Goal: Task Accomplishment & Management: Manage account settings

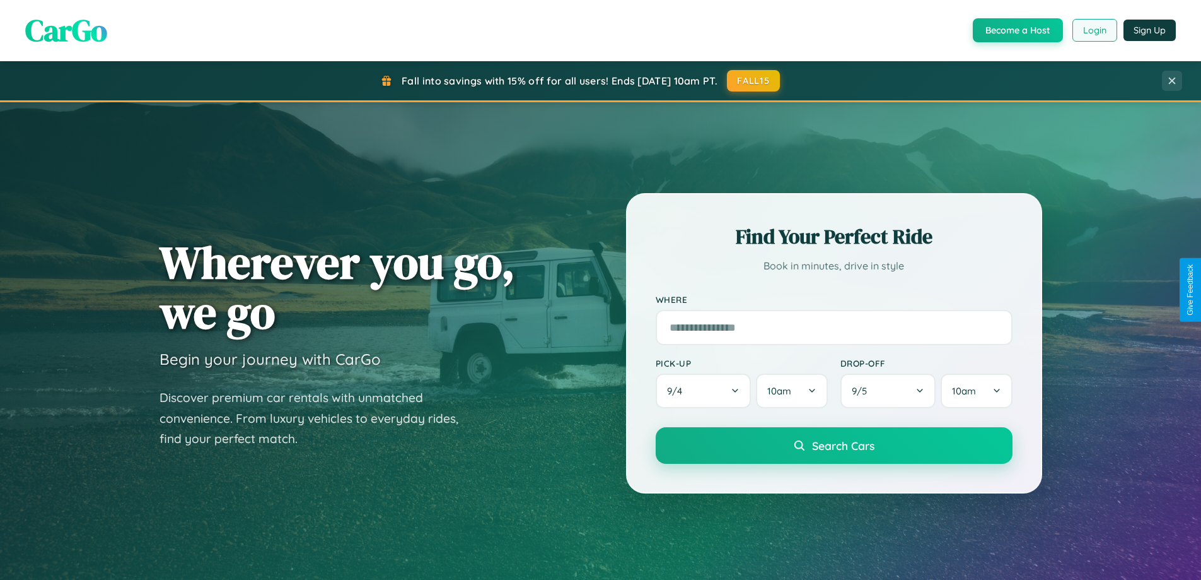
click at [1094, 30] on button "Login" at bounding box center [1095, 30] width 45 height 23
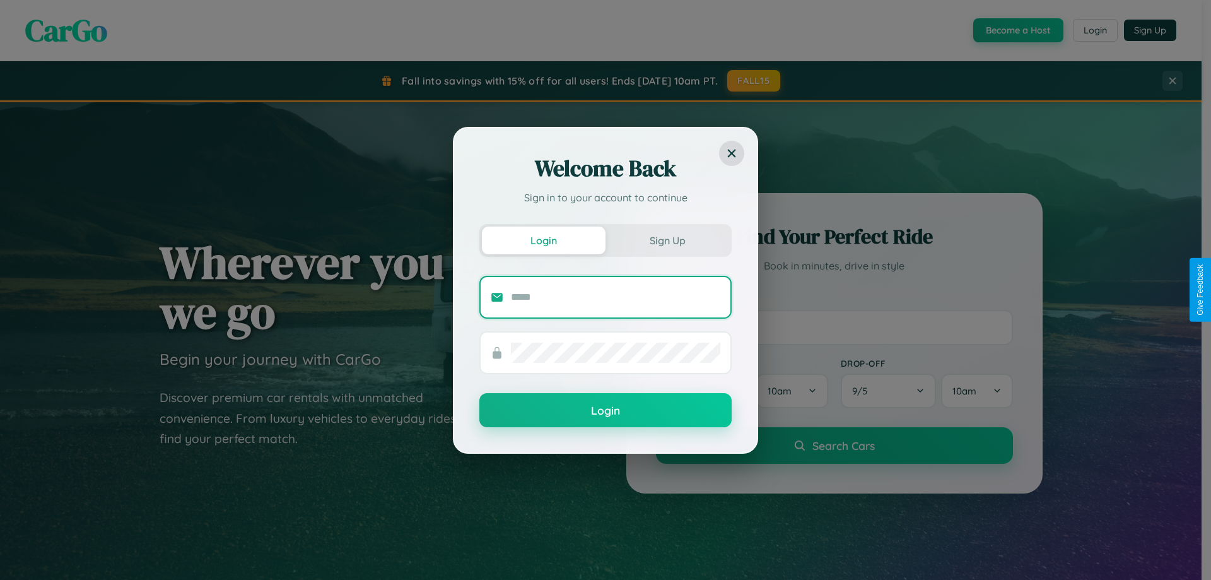
click at [616, 296] on input "text" at bounding box center [615, 297] width 209 height 20
type input "**********"
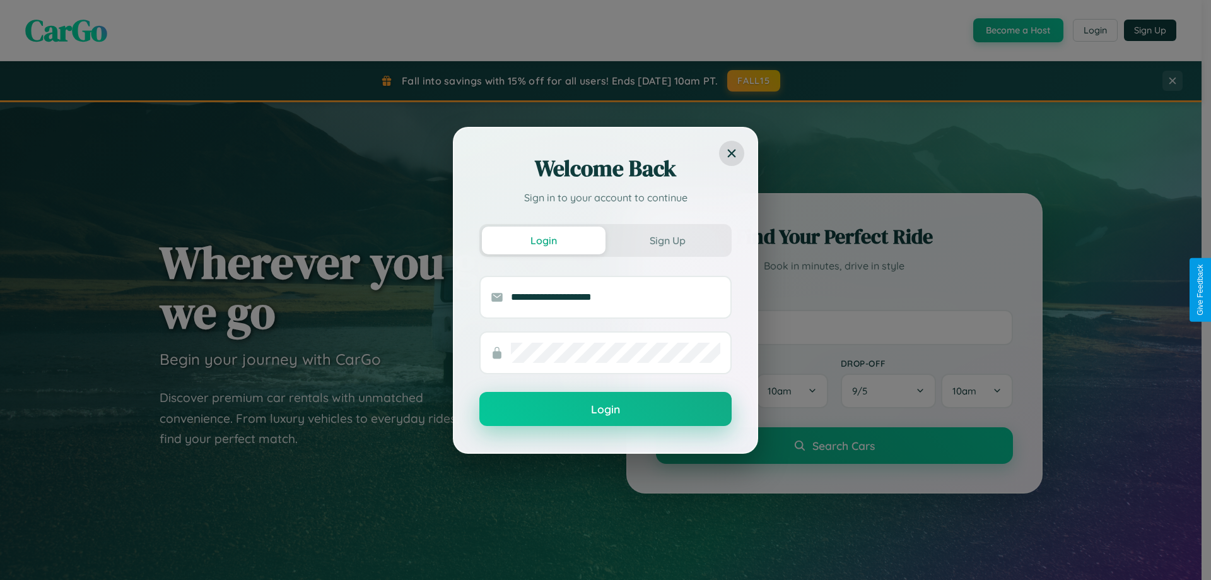
click at [605, 409] on button "Login" at bounding box center [605, 409] width 252 height 34
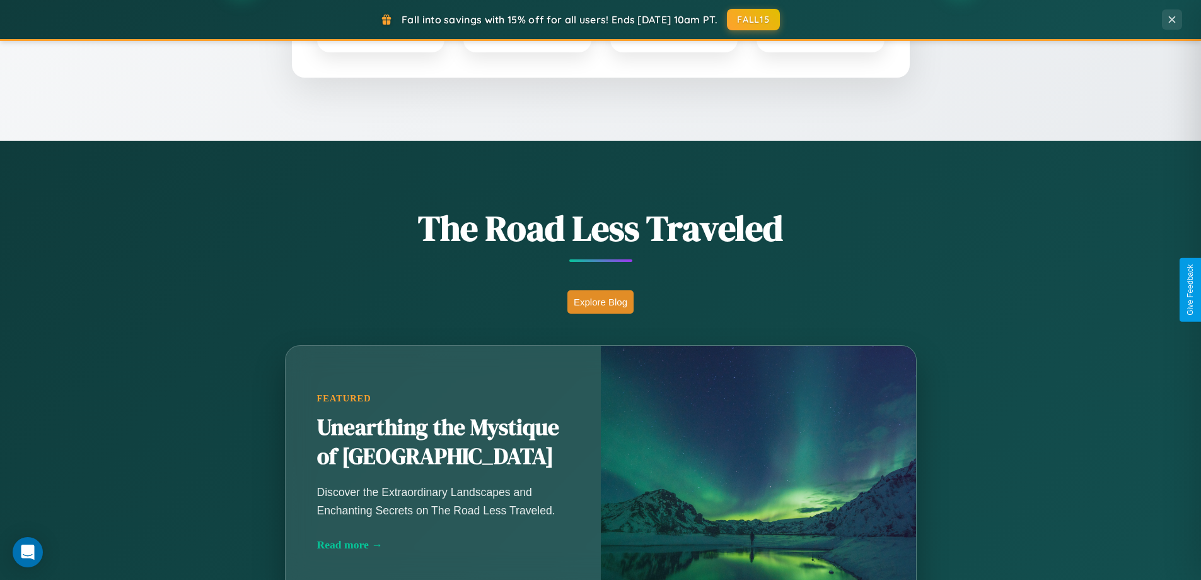
scroll to position [868, 0]
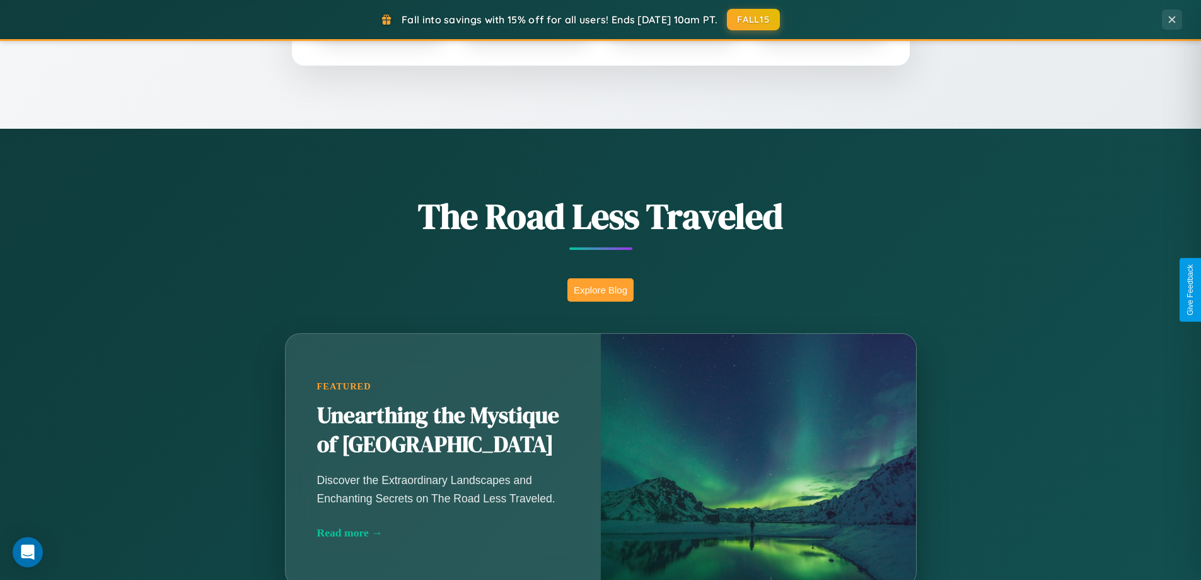
click at [600, 289] on button "Explore Blog" at bounding box center [601, 289] width 66 height 23
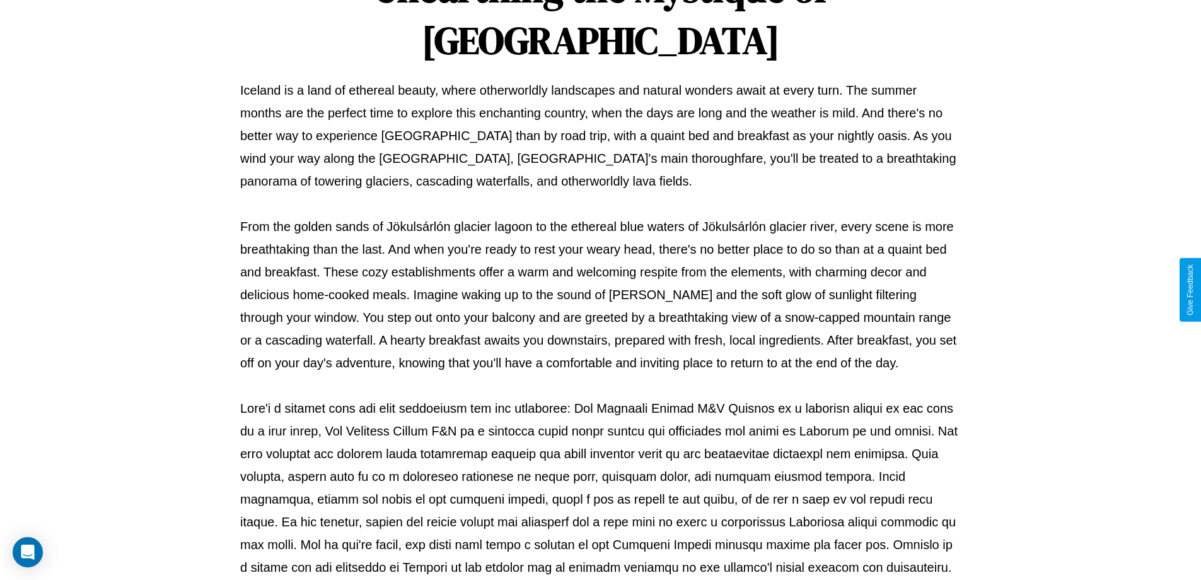
scroll to position [408, 0]
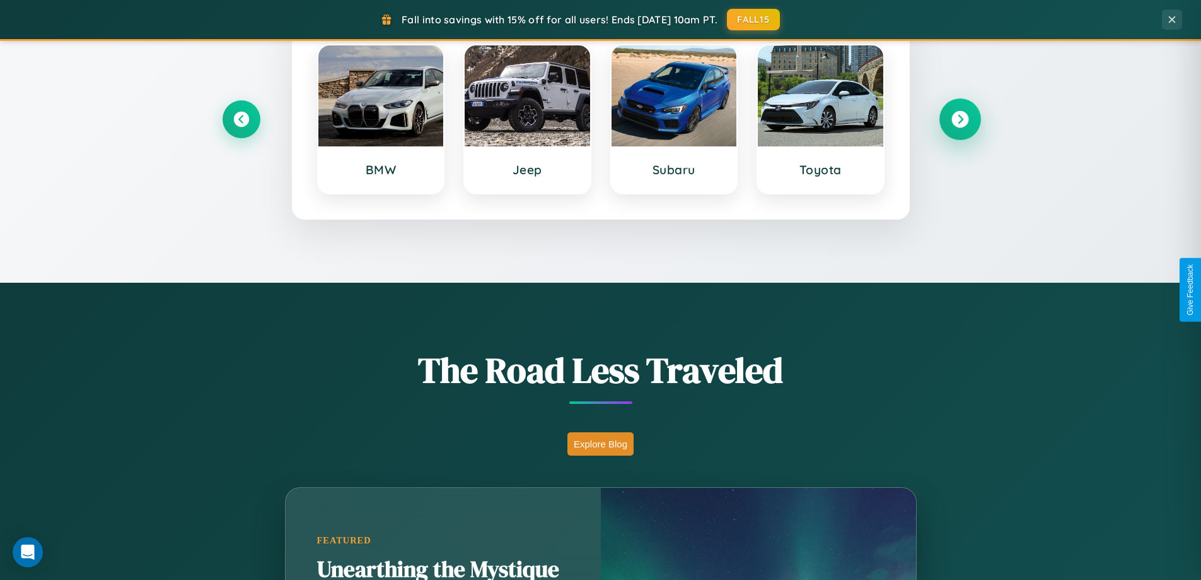
scroll to position [544, 0]
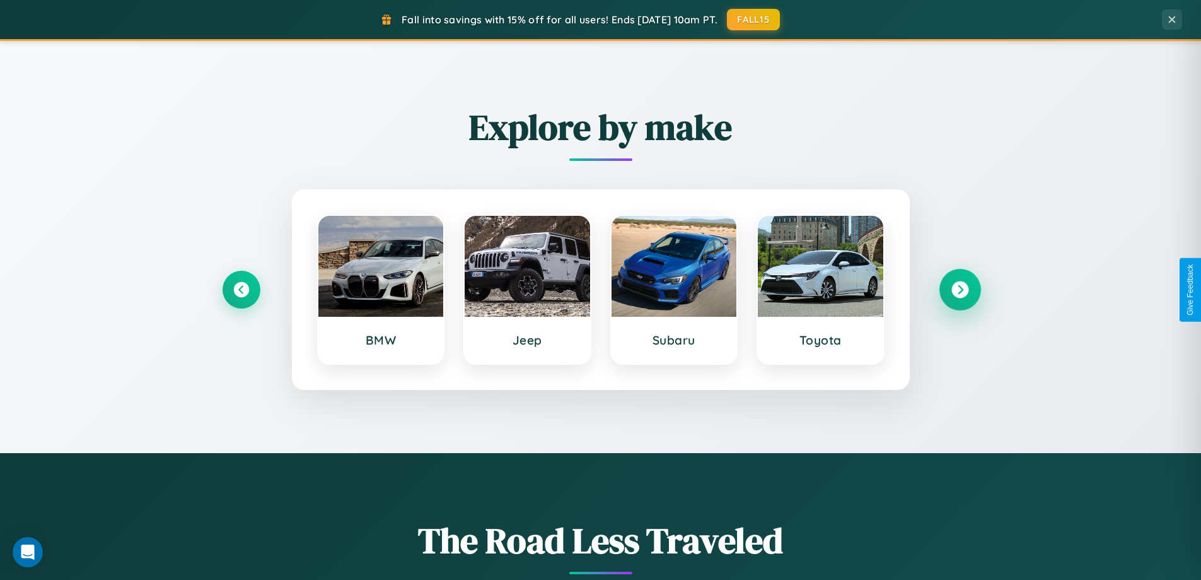
click at [960, 289] on icon at bounding box center [960, 289] width 17 height 17
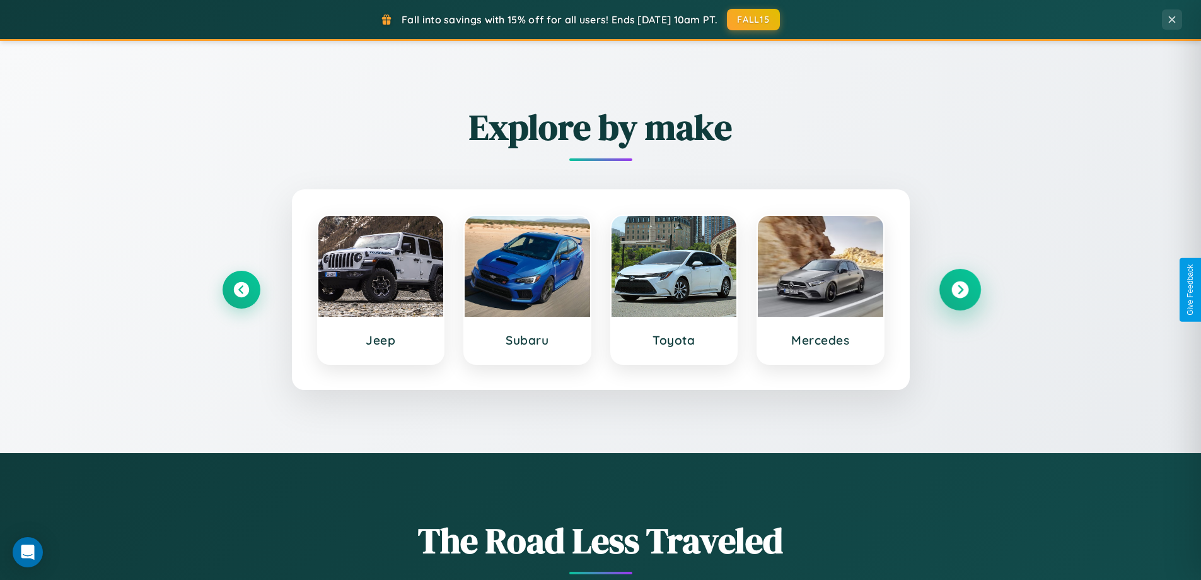
click at [960, 289] on icon at bounding box center [960, 289] width 17 height 17
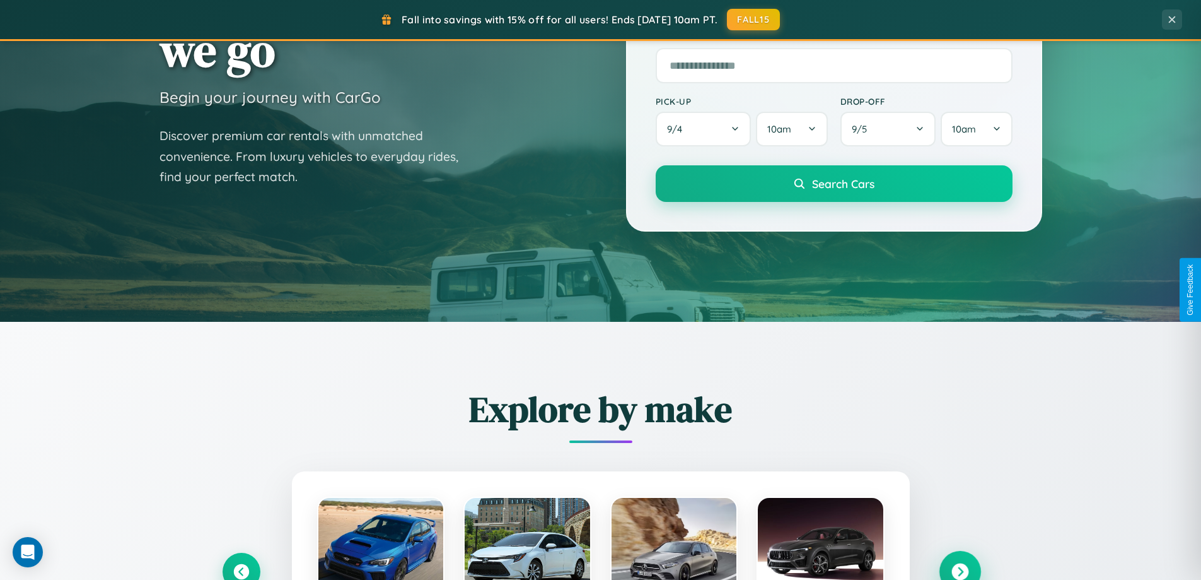
scroll to position [0, 0]
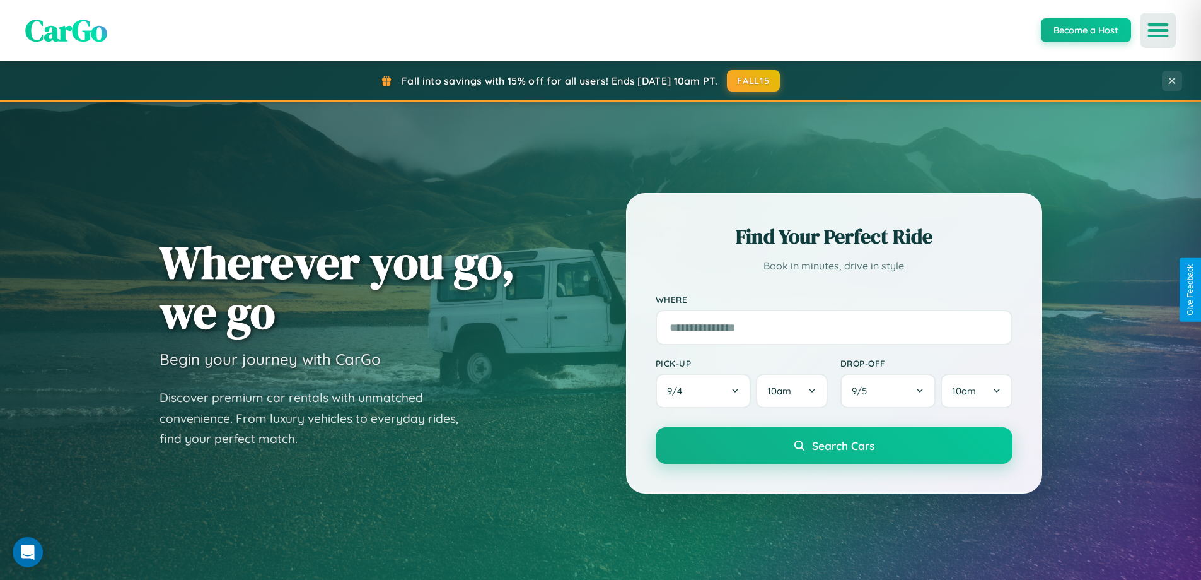
click at [1159, 30] on icon "Open menu" at bounding box center [1159, 30] width 18 height 11
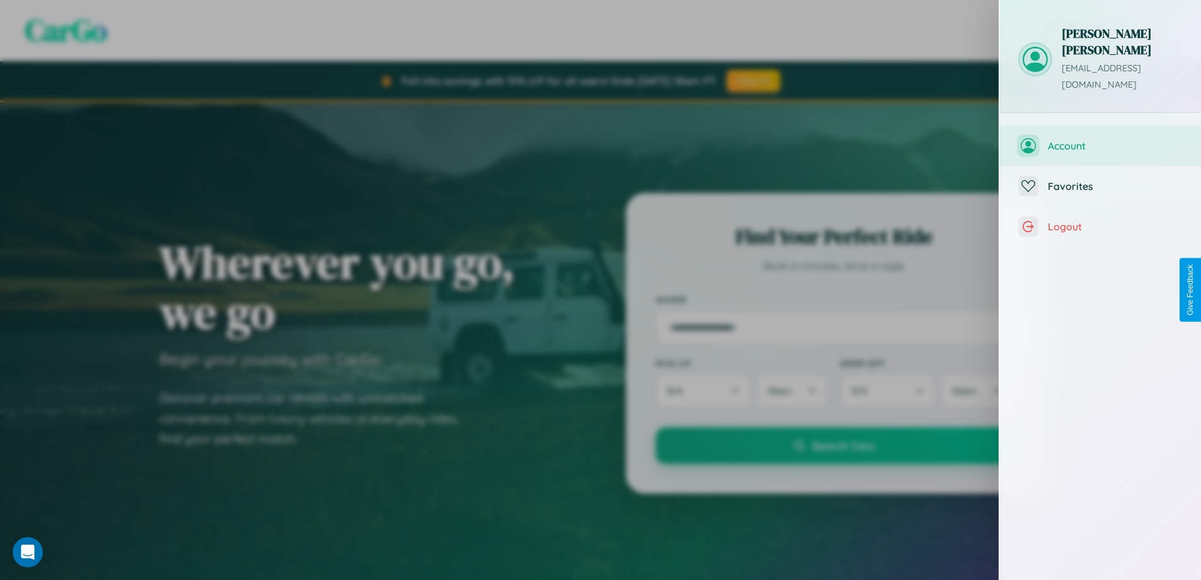
click at [1101, 139] on span "Account" at bounding box center [1115, 145] width 134 height 13
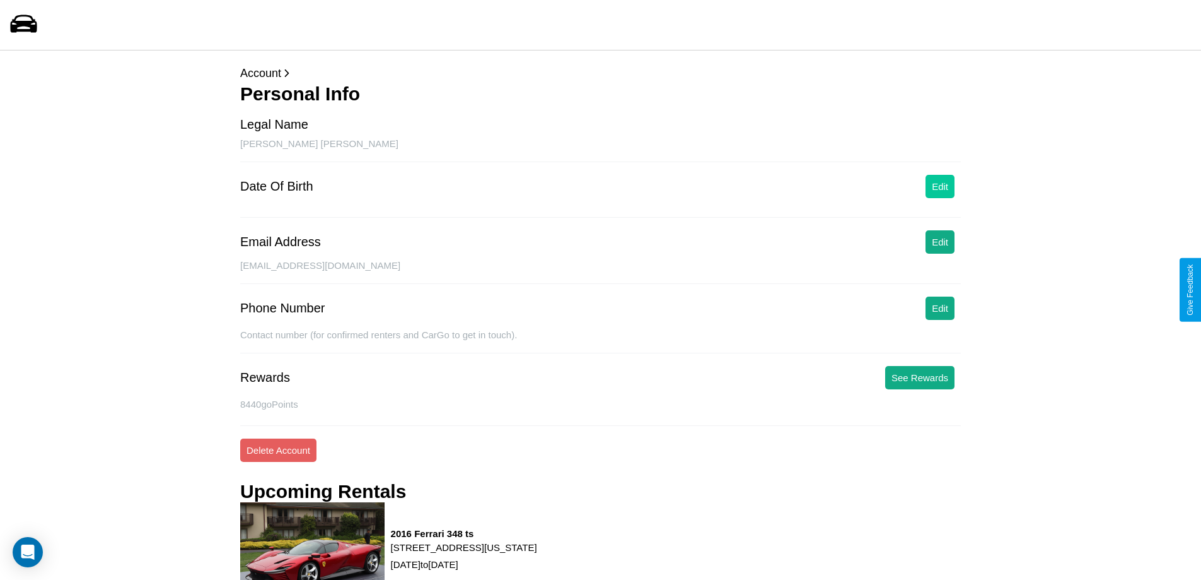
click at [940, 186] on button "Edit" at bounding box center [940, 186] width 29 height 23
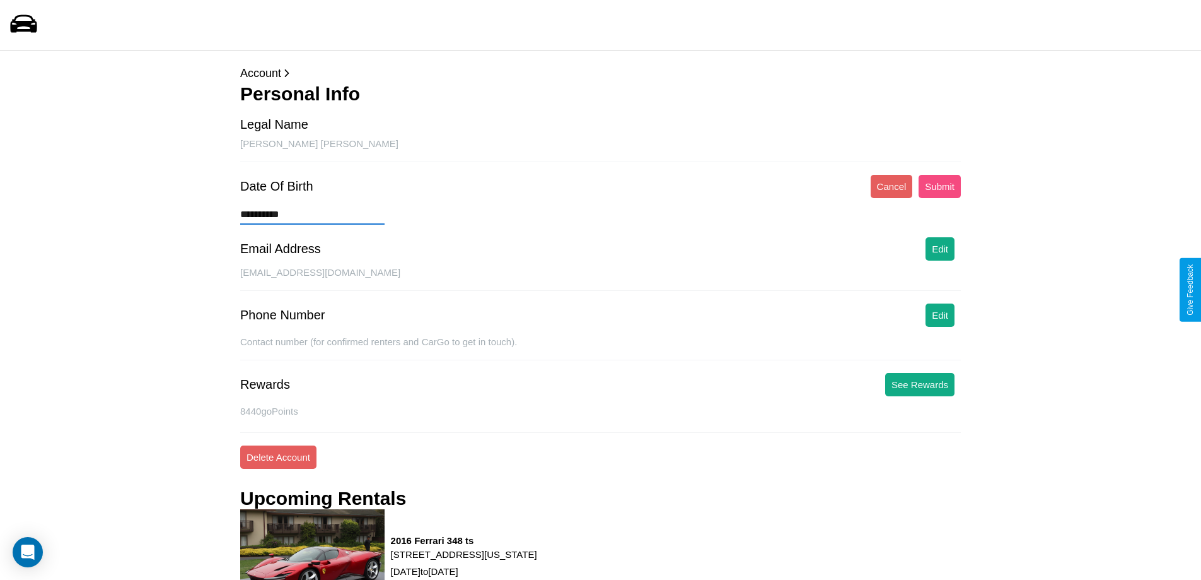
type input "**********"
click at [940, 186] on button "Submit" at bounding box center [940, 186] width 42 height 23
